Goal: Obtain resource: Download file/media

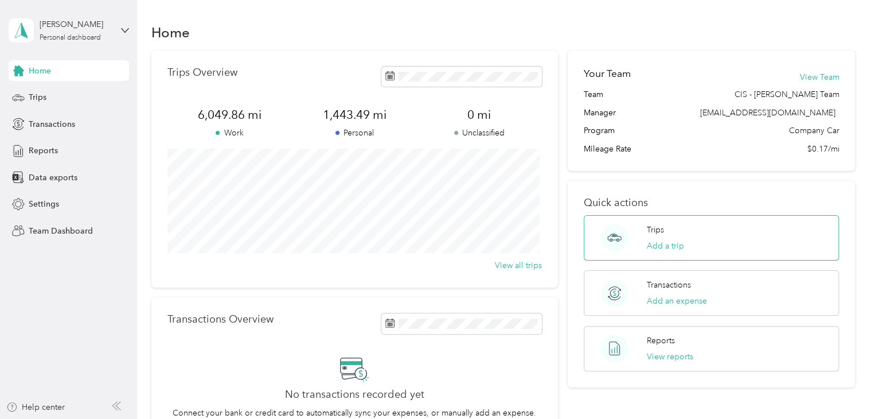
click at [654, 228] on p "Trips" at bounding box center [655, 230] width 17 height 12
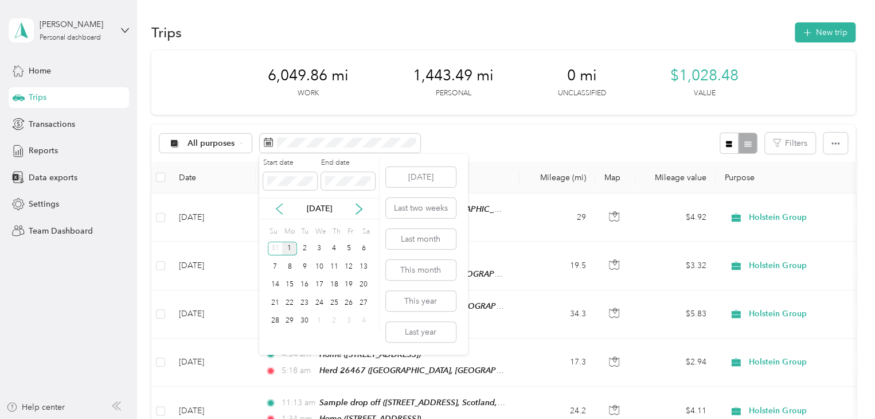
click at [276, 206] on icon at bounding box center [279, 208] width 11 height 11
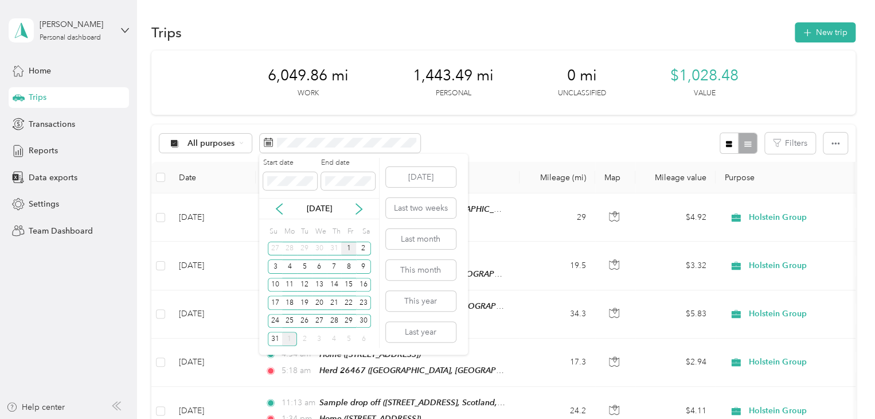
click at [344, 247] on div "1" at bounding box center [348, 248] width 15 height 14
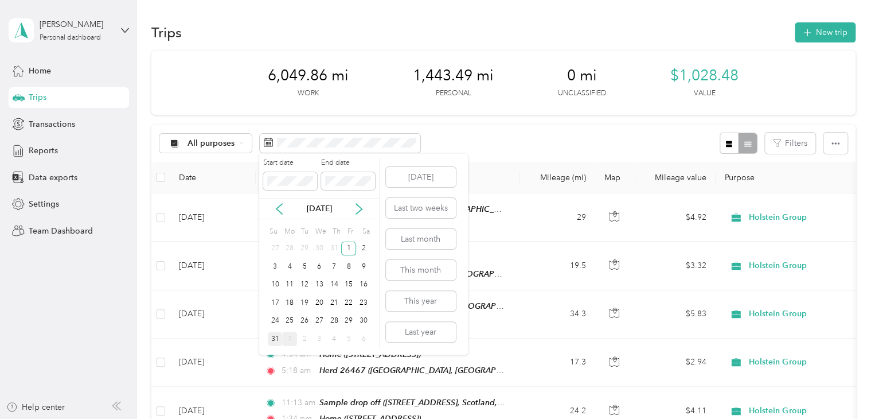
click at [277, 337] on div "31" at bounding box center [275, 339] width 15 height 14
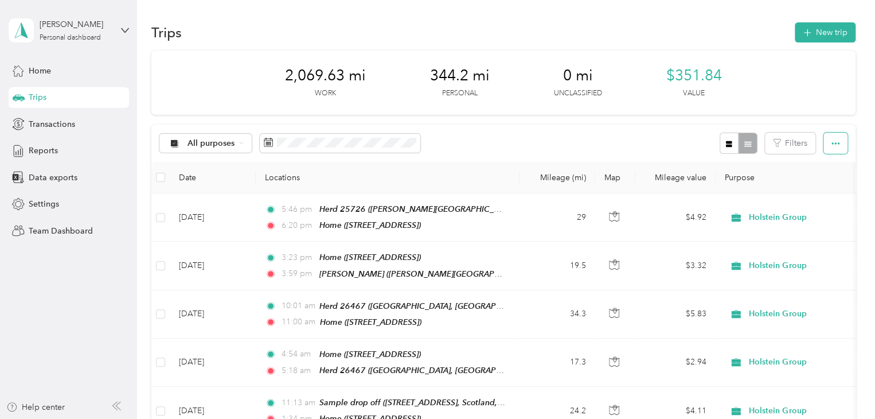
click at [835, 140] on icon "button" at bounding box center [836, 143] width 8 height 8
click at [817, 184] on span "Export" at bounding box center [816, 185] width 24 height 10
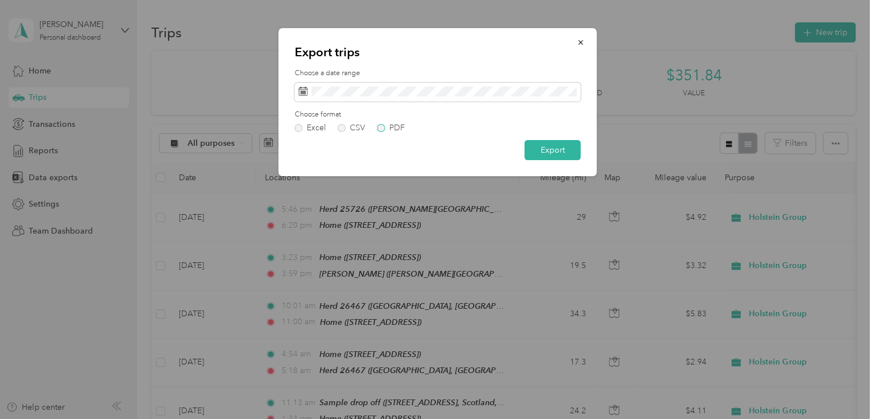
click at [383, 128] on label "PDF" at bounding box center [391, 128] width 28 height 8
click at [539, 147] on button "Export" at bounding box center [553, 150] width 56 height 20
